Goal: Task Accomplishment & Management: Complete application form

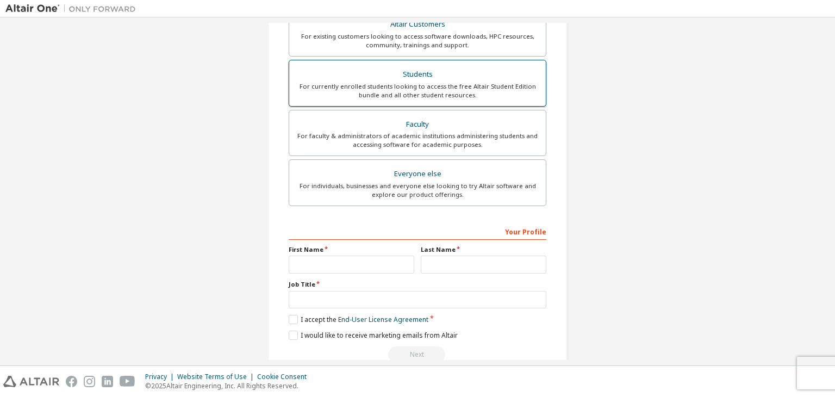
scroll to position [236, 0]
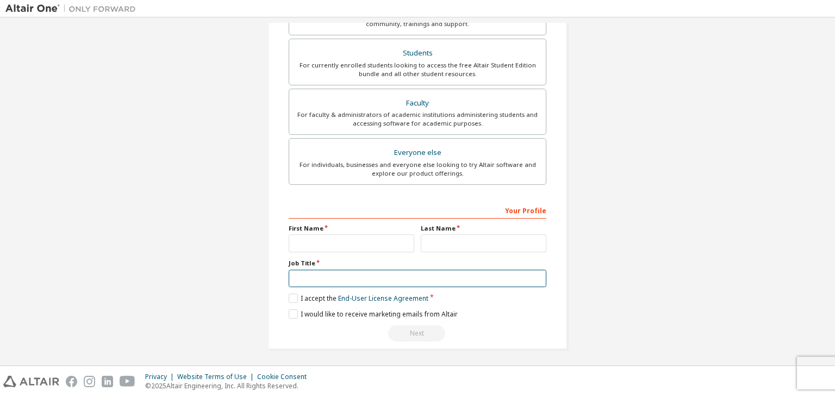
click at [337, 281] on input "text" at bounding box center [418, 279] width 258 height 18
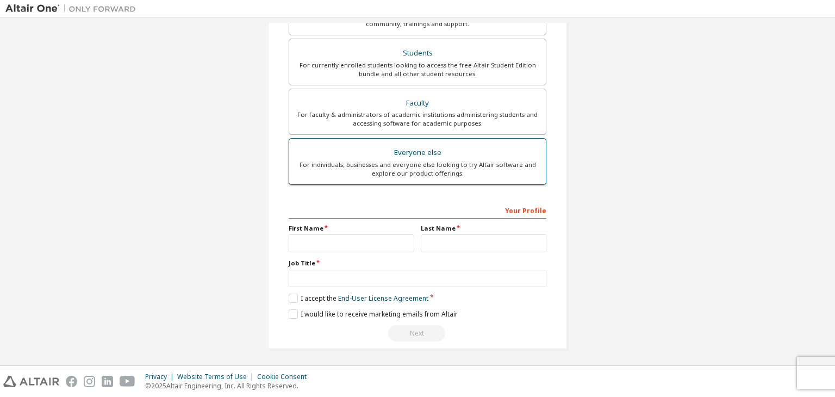
click at [354, 151] on div "Everyone else" at bounding box center [417, 152] width 243 height 15
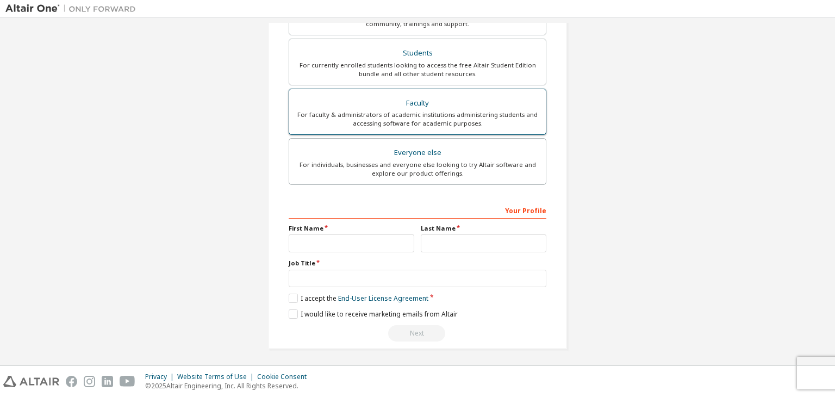
click at [389, 108] on div "Faculty" at bounding box center [417, 103] width 243 height 15
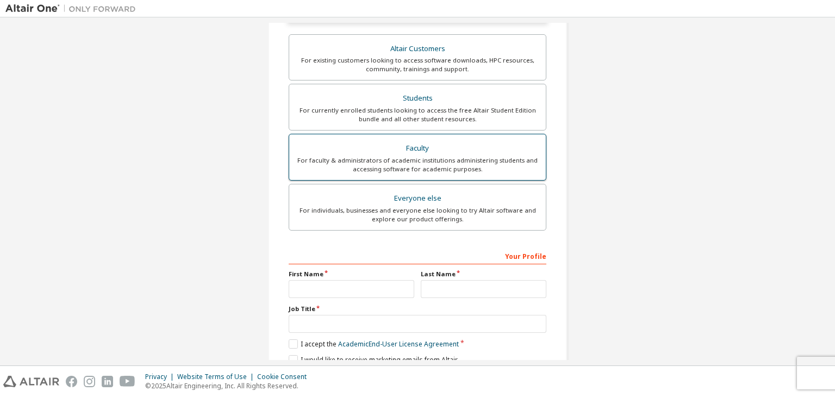
scroll to position [218, 0]
click at [393, 108] on div "For currently enrolled students looking to access the free Altair Student Editi…" at bounding box center [417, 115] width 243 height 17
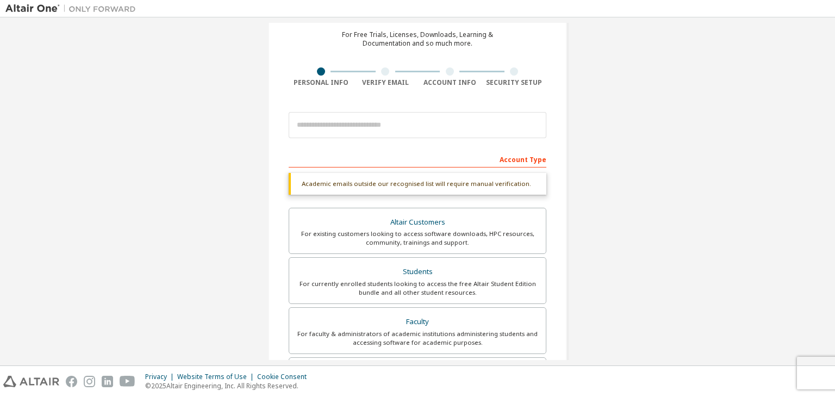
scroll to position [46, 0]
click at [334, 133] on input "email" at bounding box center [418, 125] width 258 height 26
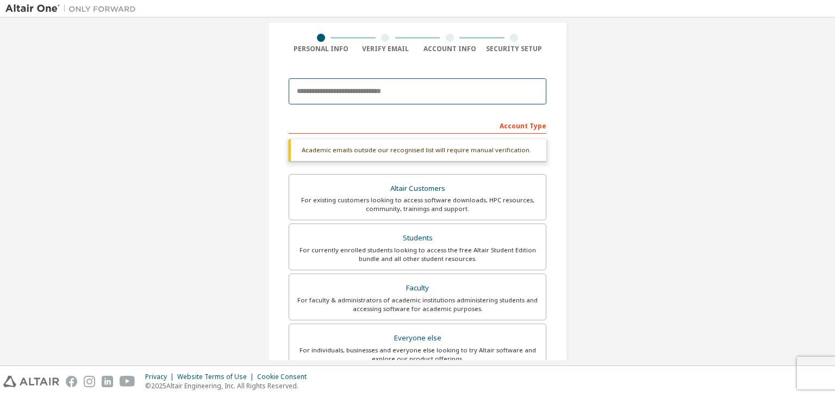
scroll to position [82, 0]
click at [593, 142] on div "Create an Altair One Account For Free Trials, Licenses, Downloads, Learning & D…" at bounding box center [417, 243] width 824 height 604
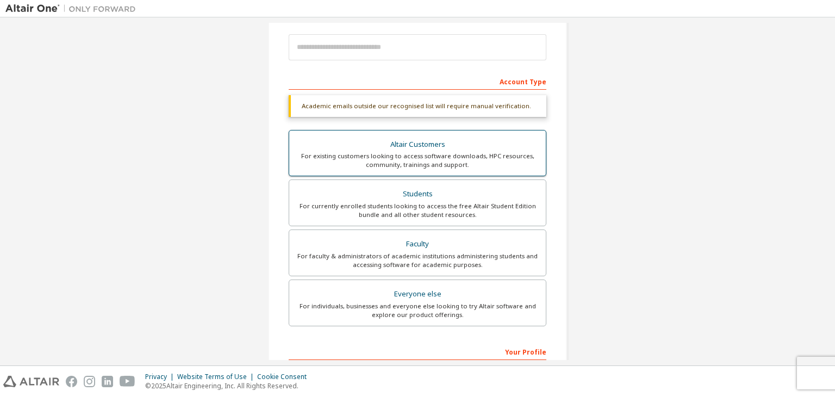
scroll to position [124, 0]
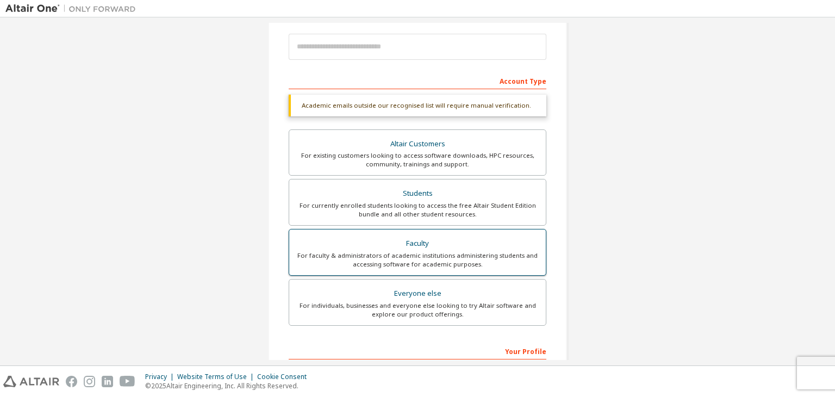
click at [427, 259] on div "For faculty & administrators of academic institutions administering students an…" at bounding box center [417, 259] width 243 height 17
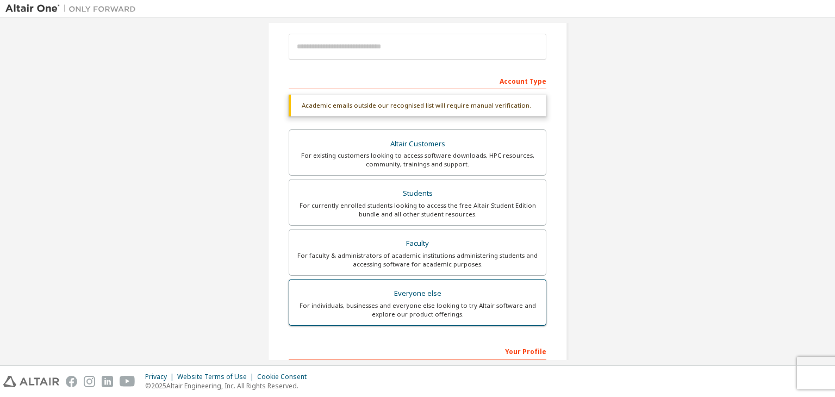
click at [402, 301] on div "For individuals, businesses and everyone else looking to try Altair software an…" at bounding box center [417, 309] width 243 height 17
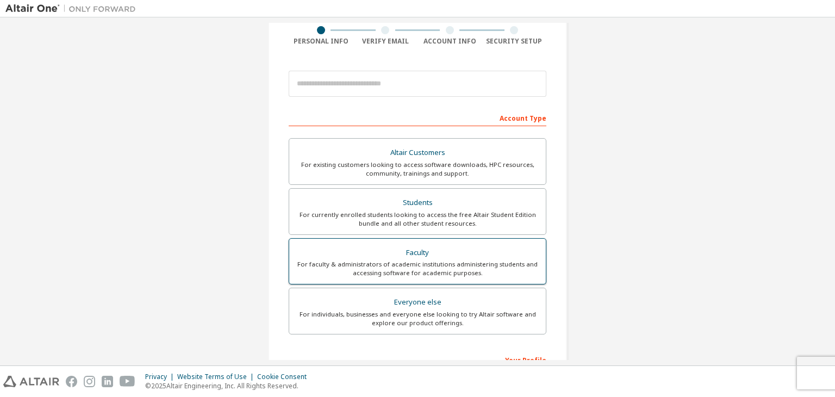
scroll to position [84, 0]
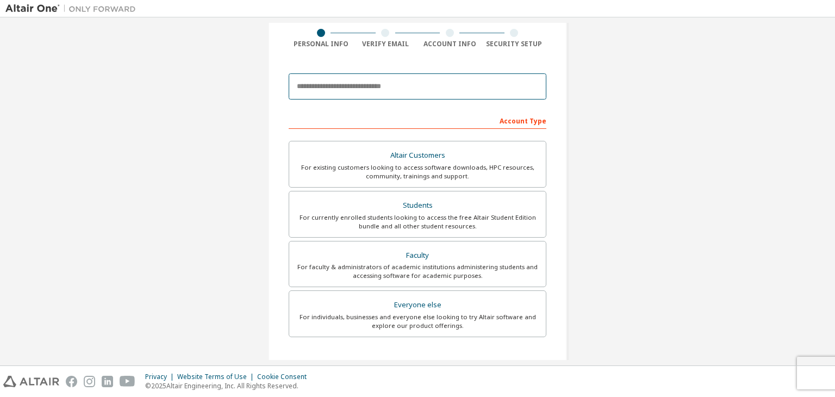
click at [367, 92] on input "email" at bounding box center [418, 86] width 258 height 26
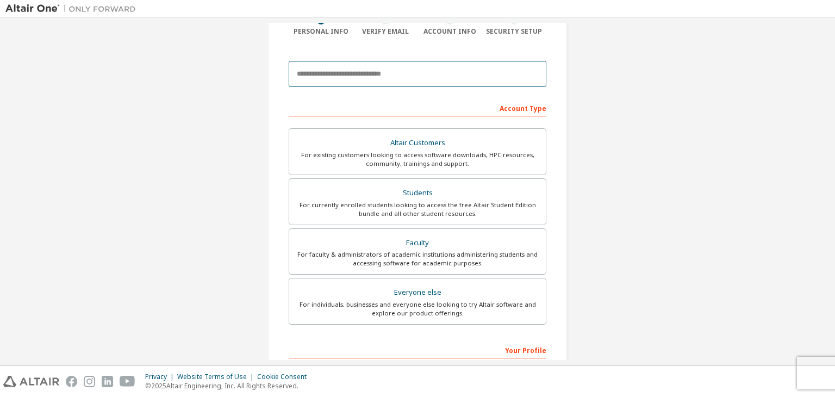
scroll to position [97, 0]
type input "**********"
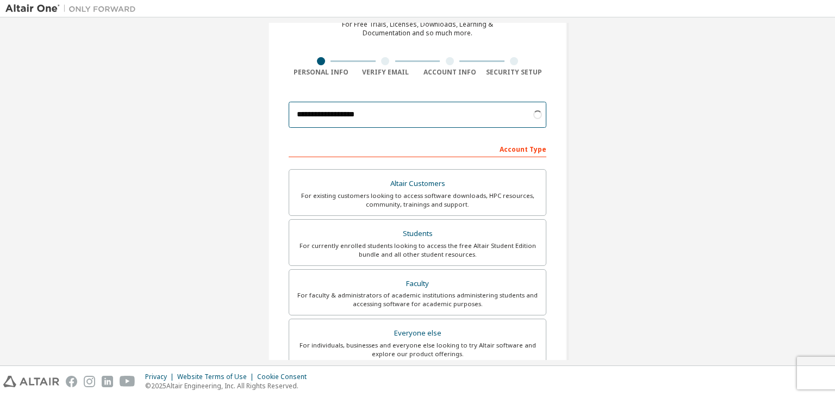
scroll to position [52, 0]
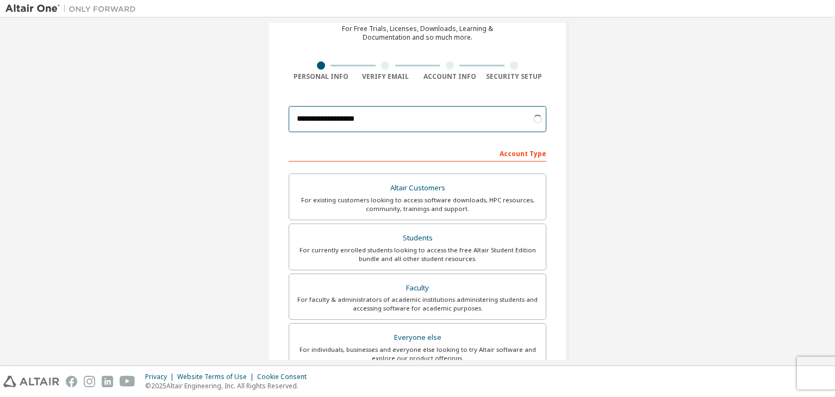
click at [365, 117] on input "**********" at bounding box center [418, 119] width 258 height 26
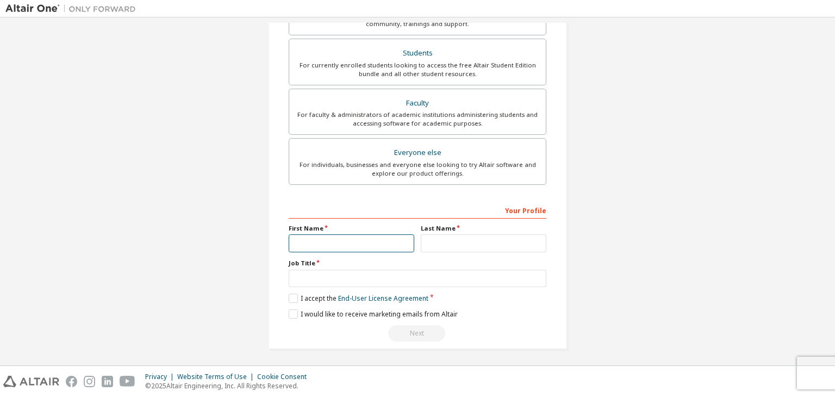
click at [346, 237] on input "text" at bounding box center [352, 243] width 126 height 18
type input "*****"
click at [447, 247] on input "text" at bounding box center [484, 243] width 126 height 18
type input "********"
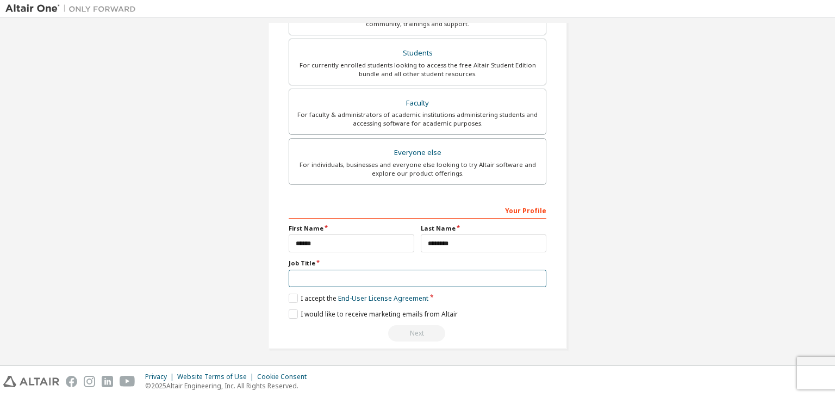
click at [419, 281] on input "text" at bounding box center [418, 279] width 258 height 18
click at [361, 244] on input "*****" at bounding box center [352, 243] width 126 height 18
click at [374, 274] on input "text" at bounding box center [418, 279] width 258 height 18
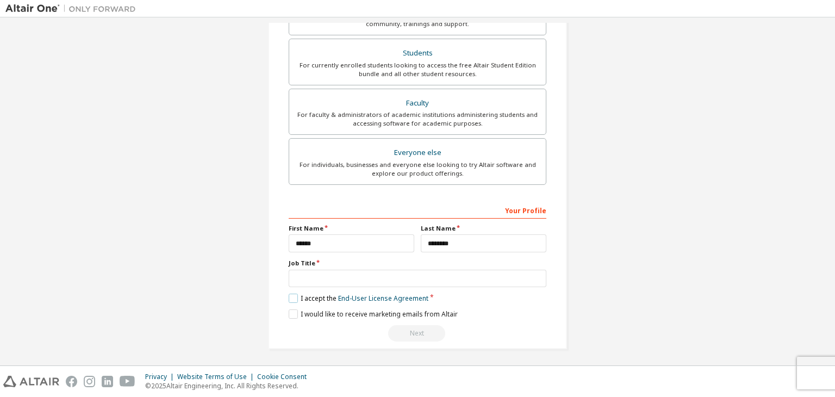
click at [293, 296] on label "I accept the End-User License Agreement" at bounding box center [359, 297] width 140 height 9
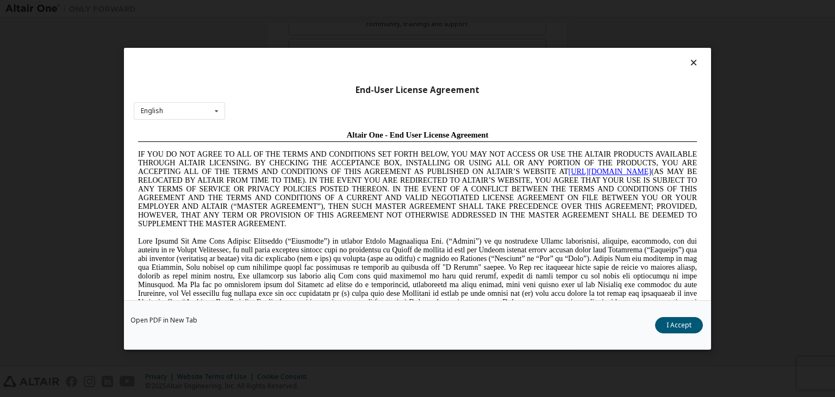
scroll to position [0, 0]
drag, startPoint x: 700, startPoint y: 315, endPoint x: 685, endPoint y: 320, distance: 16.5
click at [685, 320] on div "Open PDF in New Tab I Accept" at bounding box center [417, 324] width 587 height 49
click at [685, 320] on button "I Accept" at bounding box center [679, 325] width 48 height 16
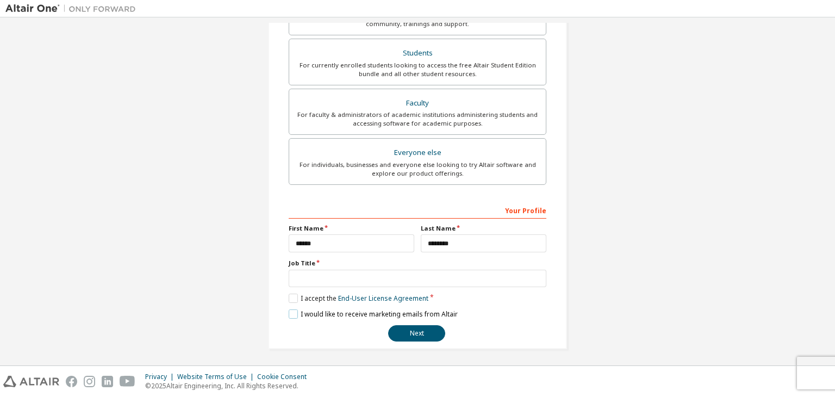
click at [303, 314] on label "I would like to receive marketing emails from Altair" at bounding box center [373, 313] width 169 height 9
click at [289, 316] on label "I would like to receive marketing emails from Altair" at bounding box center [373, 313] width 169 height 9
click at [310, 278] on input "text" at bounding box center [418, 279] width 258 height 18
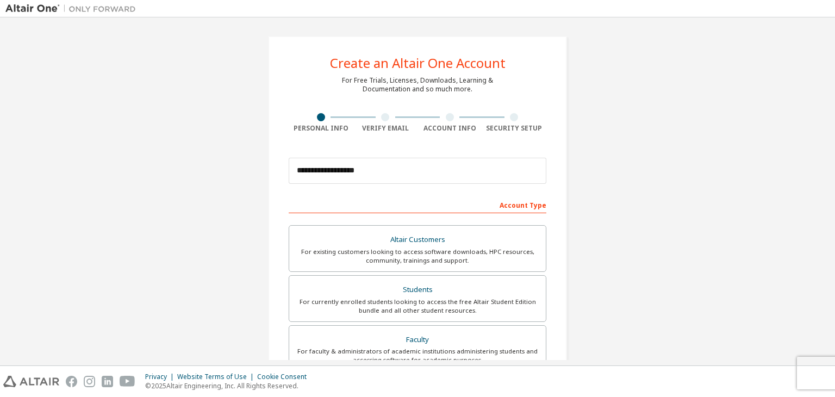
type input "*******"
click at [386, 176] on input "**********" at bounding box center [418, 171] width 258 height 26
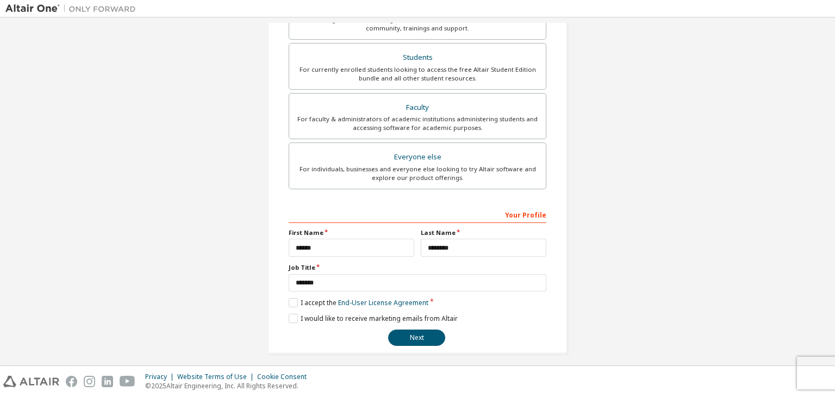
scroll to position [235, 0]
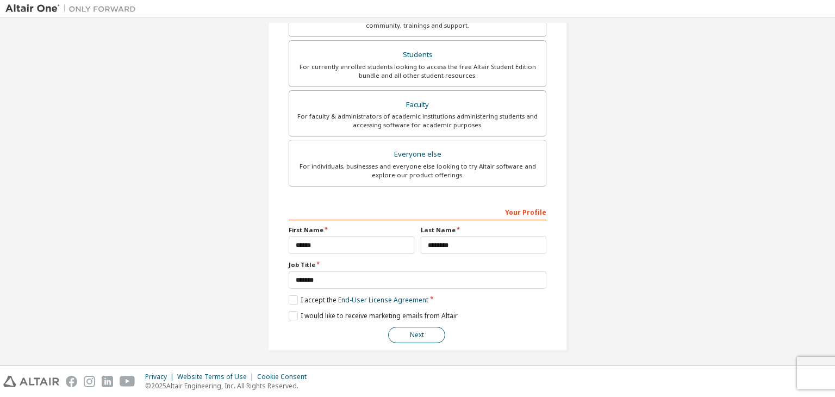
click at [415, 327] on button "Next" at bounding box center [416, 335] width 57 height 16
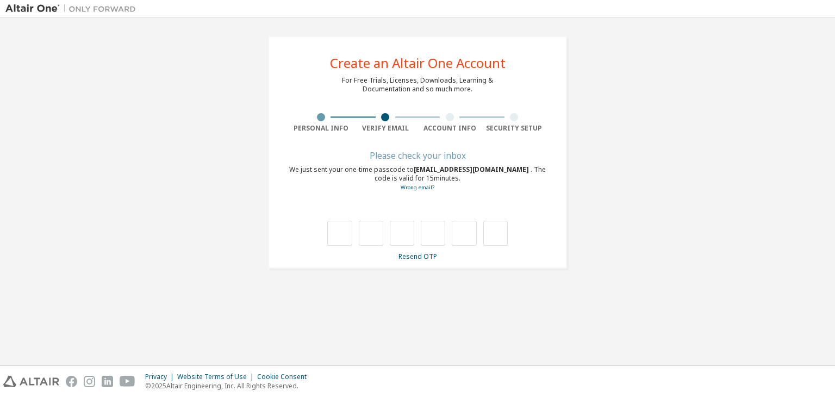
scroll to position [0, 0]
type input "*"
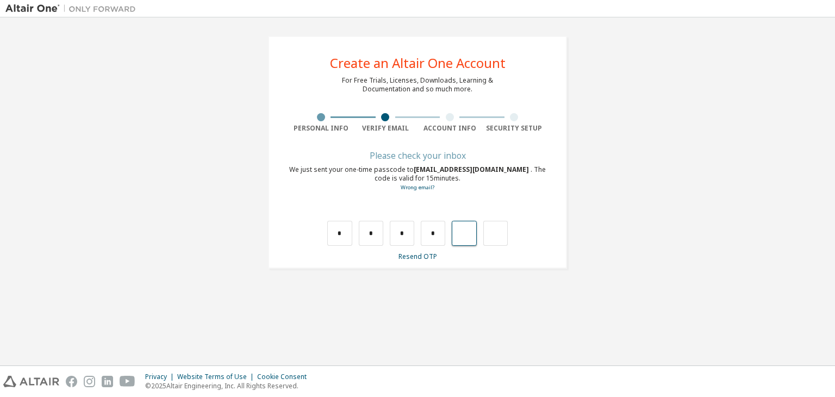
type input "*"
